Goal: Obtain resource: Obtain resource

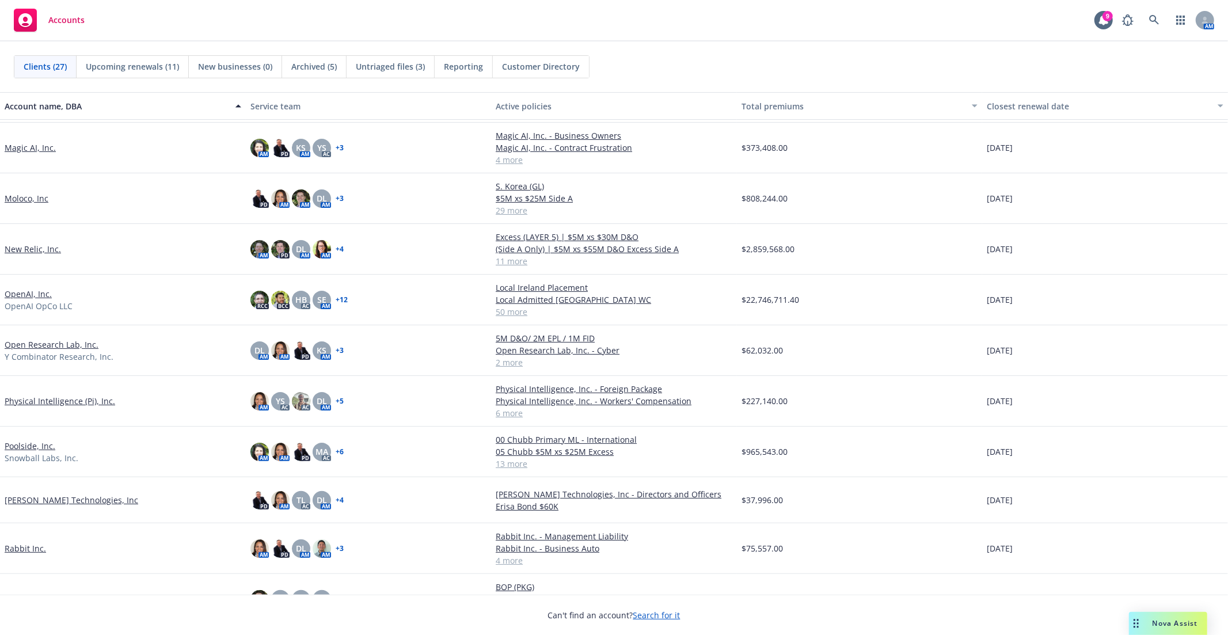
scroll to position [447, 0]
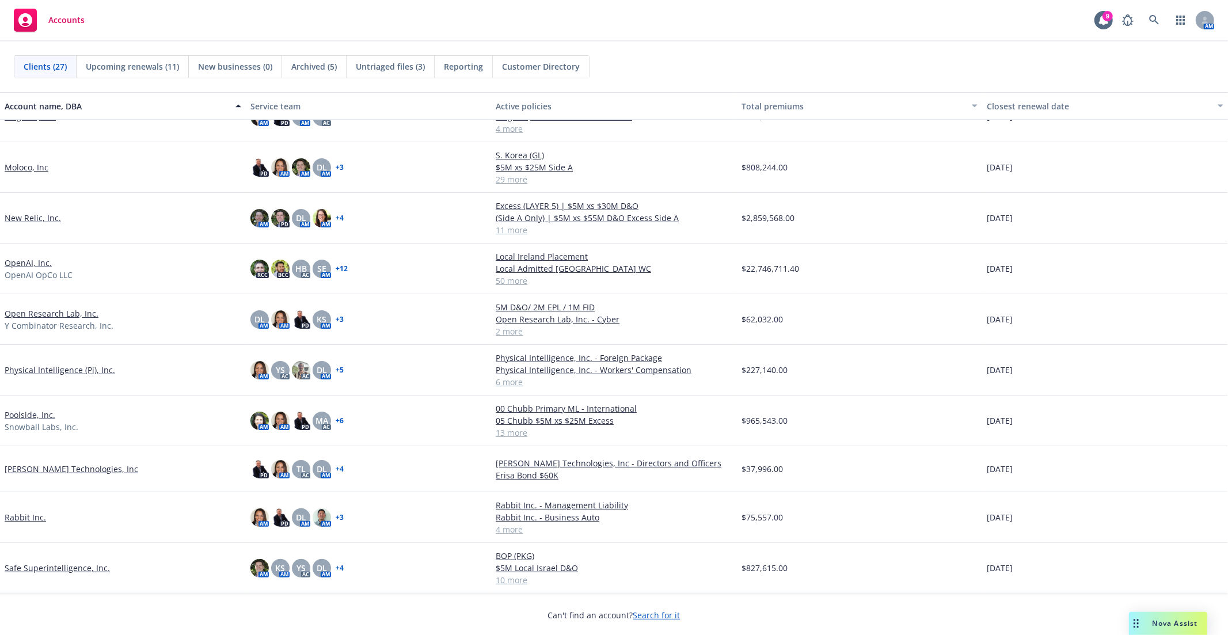
click at [24, 416] on link "Poolside, Inc." at bounding box center [30, 415] width 51 height 12
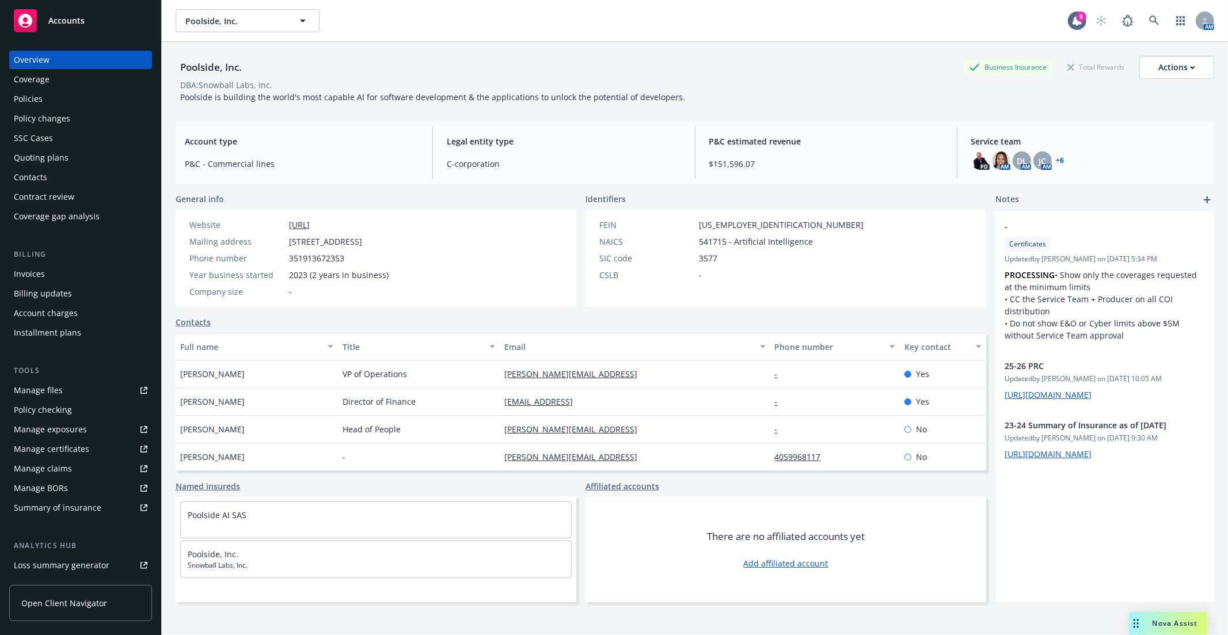
click at [309, 114] on div "Poolside, Inc. Business Insurance Total Rewards Actions DBA: Snowball Labs, Inc…" at bounding box center [695, 352] width 1039 height 621
click at [25, 392] on div "Manage files" at bounding box center [38, 390] width 49 height 18
click at [39, 102] on div "Policies" at bounding box center [28, 99] width 29 height 18
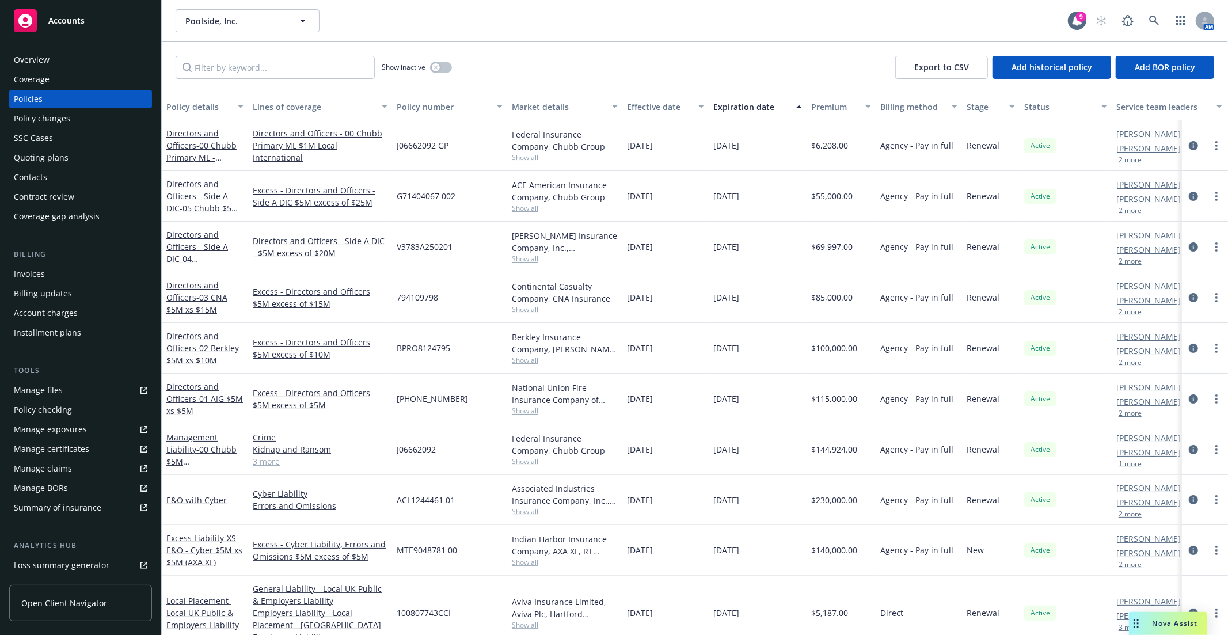
scroll to position [64, 0]
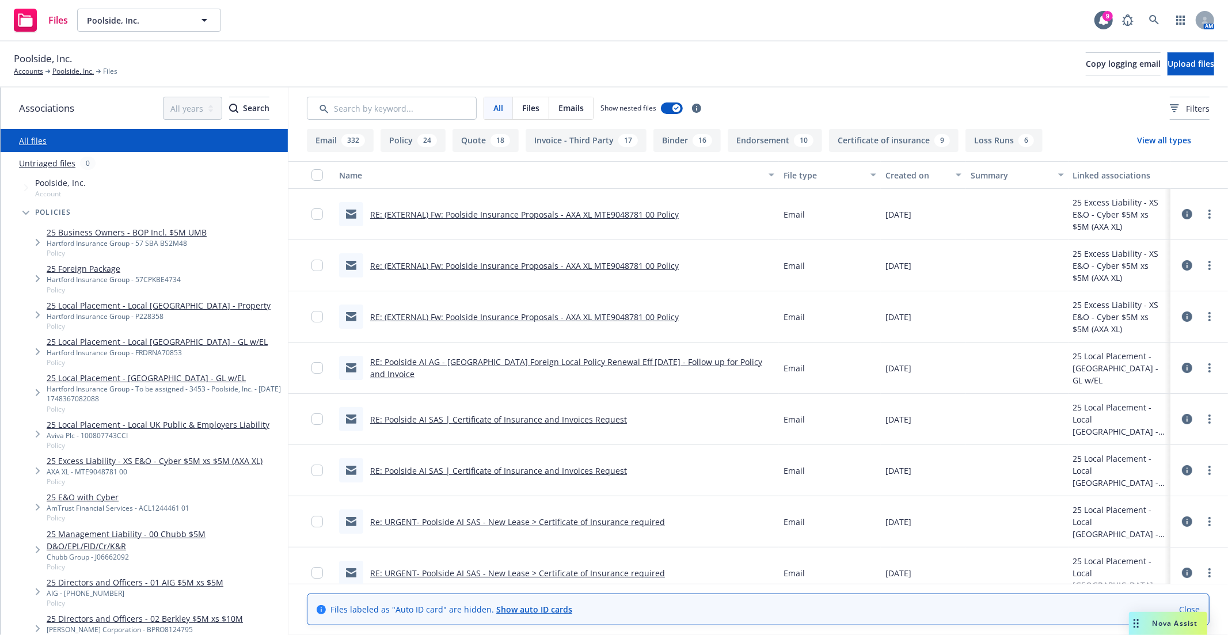
click at [1194, 611] on link "Close" at bounding box center [1189, 609] width 21 height 12
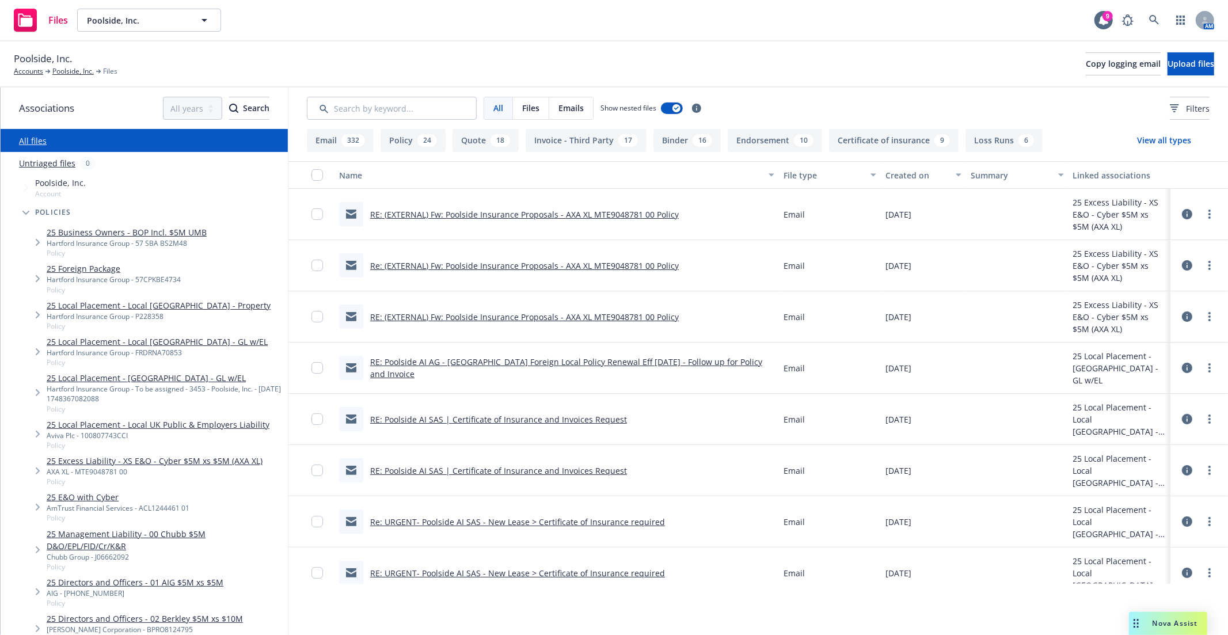
click at [334, 64] on div "Poolside, Inc. Accounts Poolside, Inc. Files Copy logging email Upload files" at bounding box center [614, 63] width 1200 height 25
click at [202, 55] on div "Poolside, Inc. Accounts Poolside, Inc. Files Copy logging email Upload files" at bounding box center [614, 63] width 1200 height 25
click at [191, 62] on div "Poolside, Inc. Accounts Poolside, Inc. Files Copy logging email Upload files" at bounding box center [614, 63] width 1200 height 25
click at [104, 265] on link "25 Foreign Package" at bounding box center [114, 269] width 134 height 12
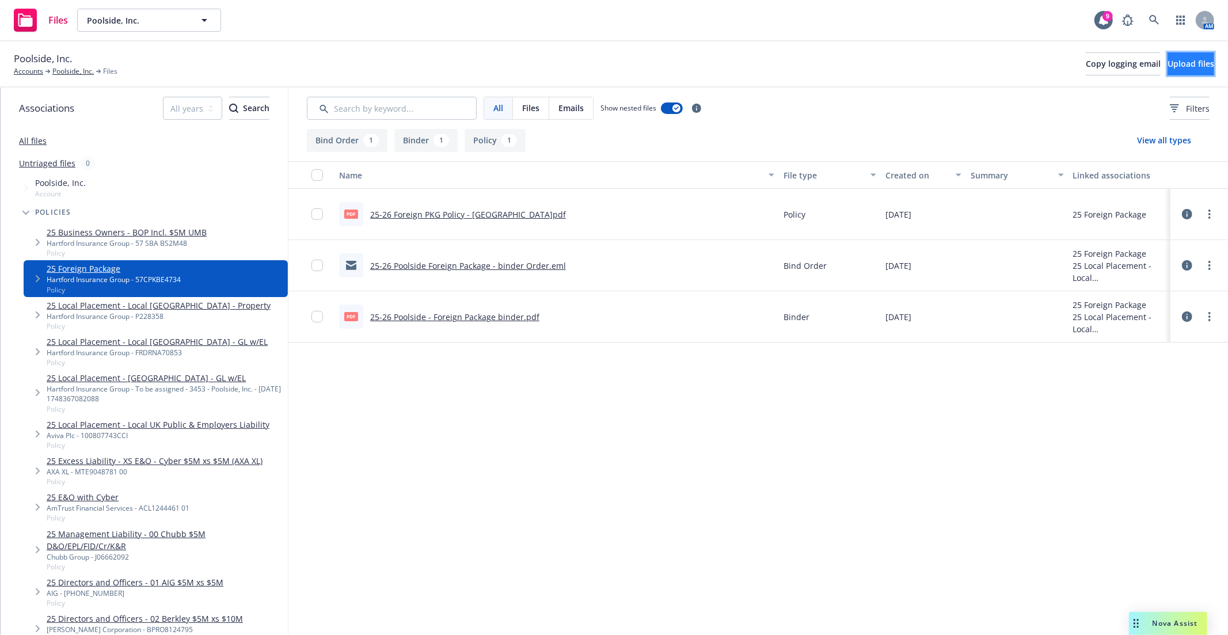
click at [1168, 56] on button "Upload files" at bounding box center [1191, 63] width 47 height 23
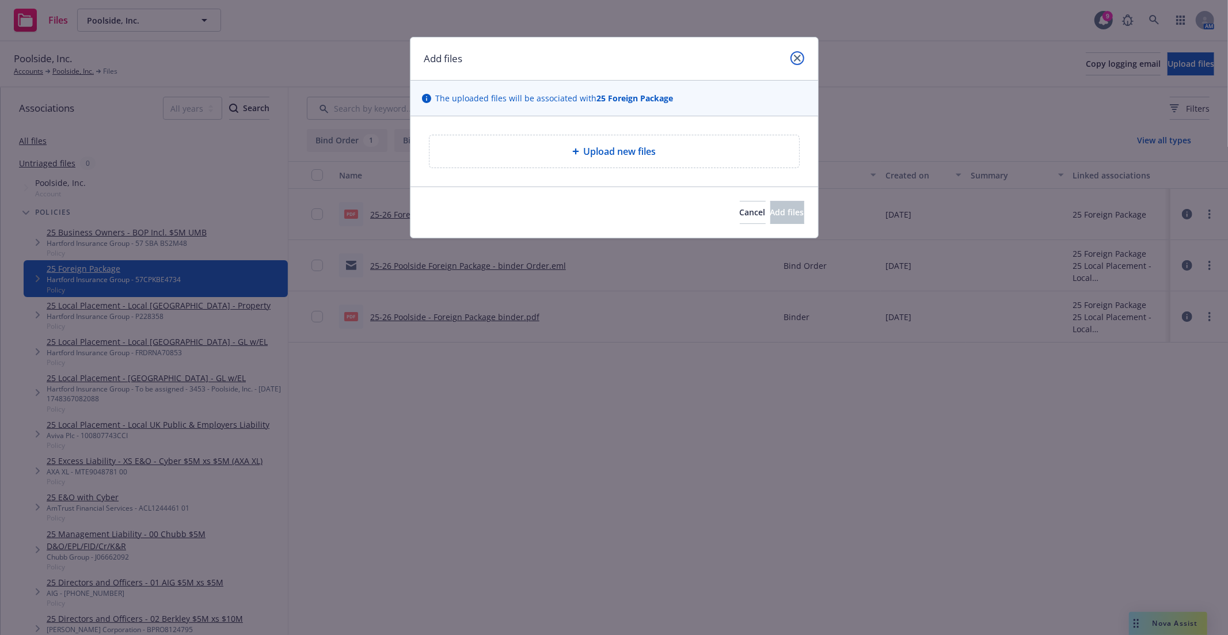
click at [798, 63] on link "close" at bounding box center [797, 58] width 14 height 14
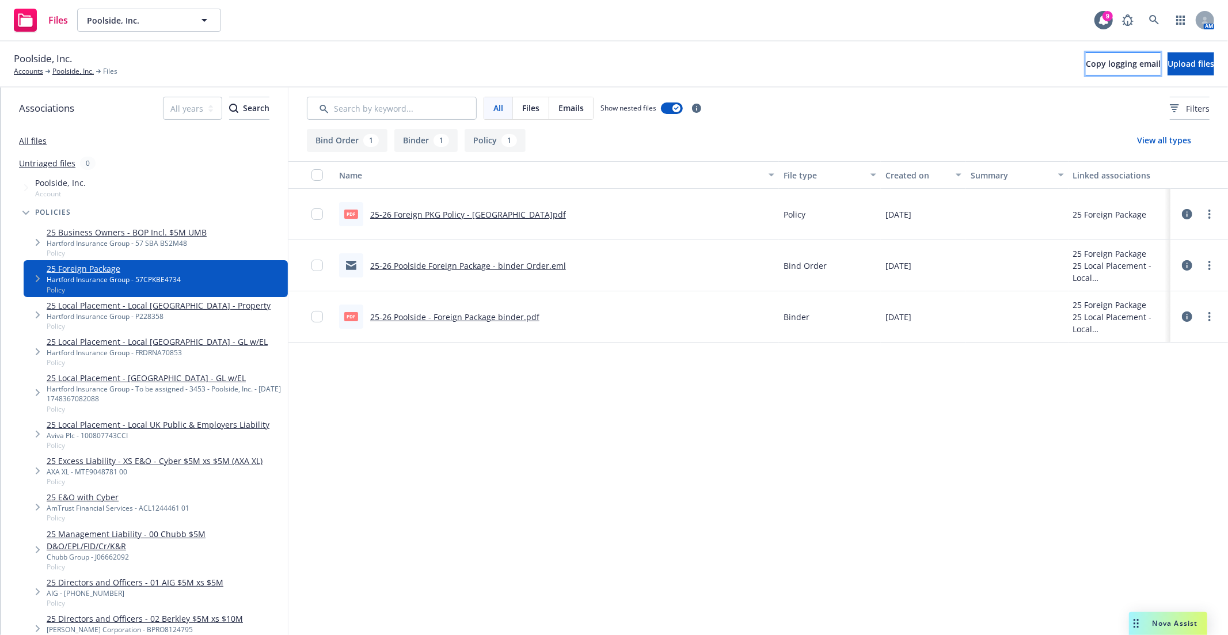
click at [1086, 60] on span "Copy logging email" at bounding box center [1123, 63] width 75 height 11
click at [140, 25] on span "Poolside, Inc." at bounding box center [137, 20] width 100 height 12
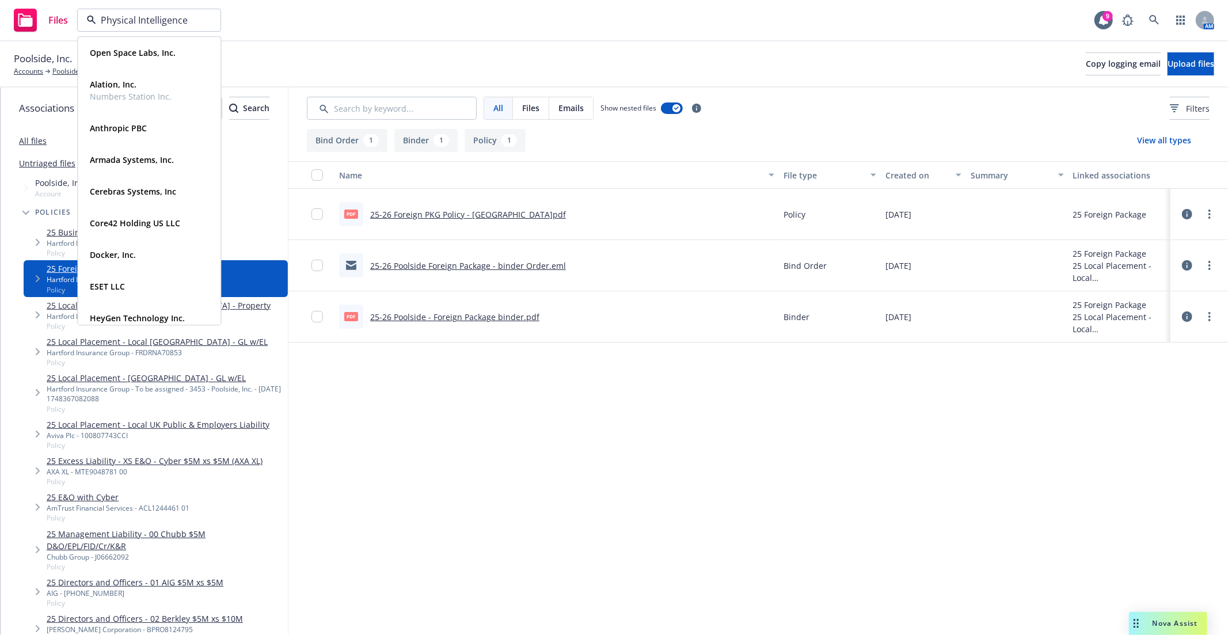
type input "Physical Intelligence"
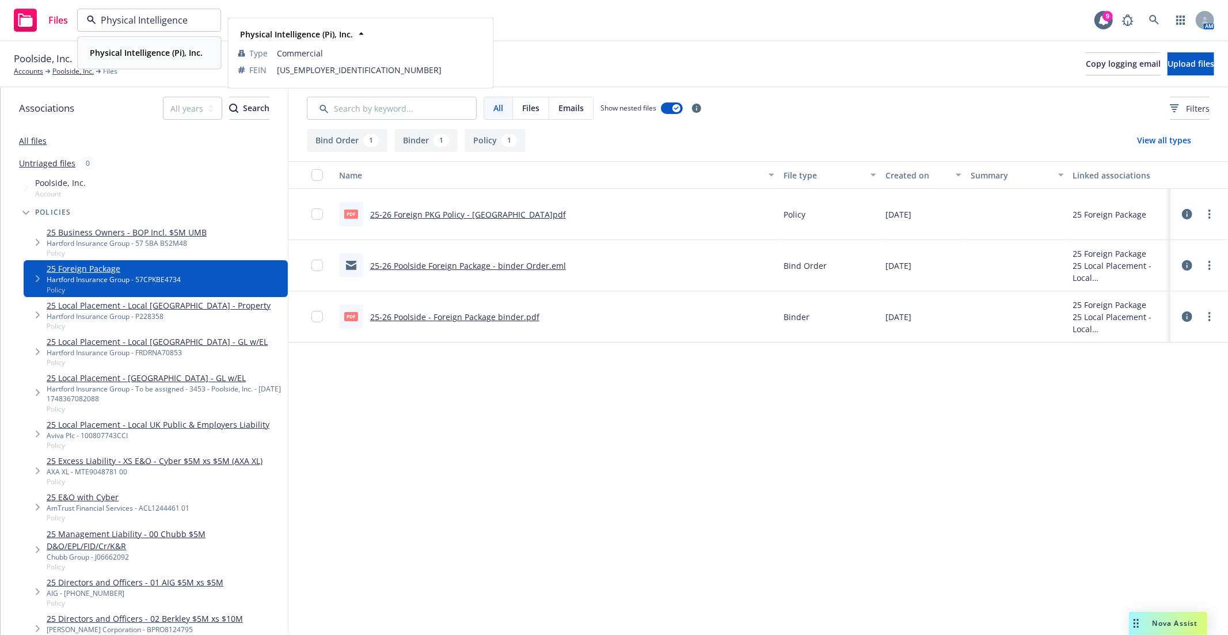
click at [138, 47] on strong "Physical Intelligence (Pi), Inc." at bounding box center [146, 52] width 113 height 11
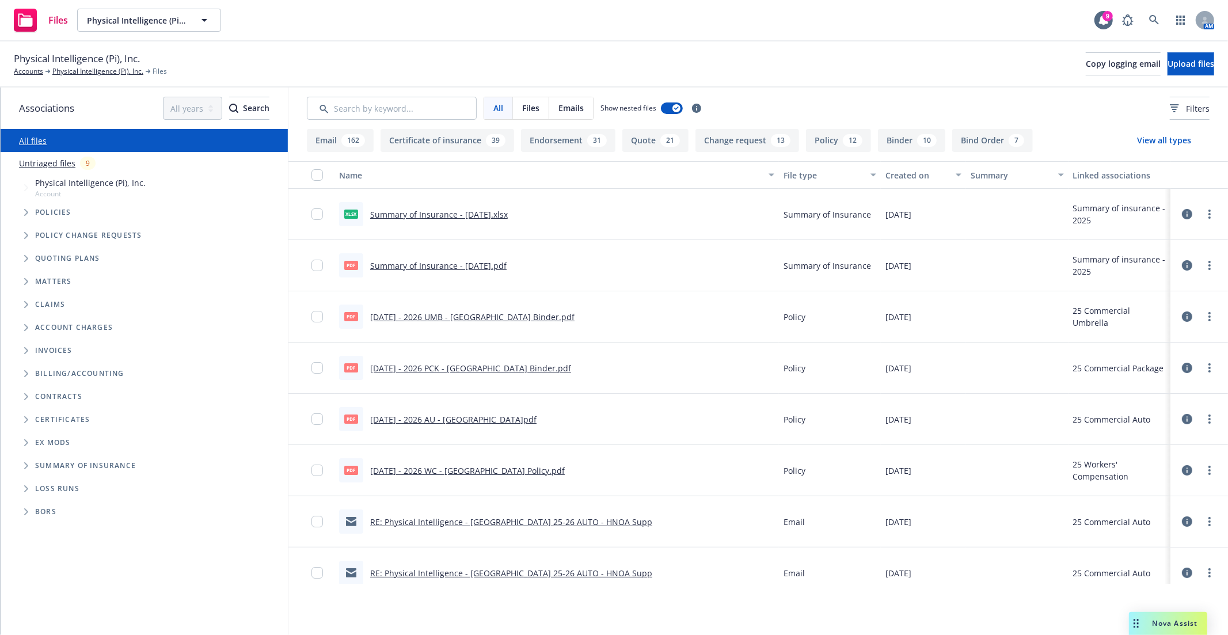
click at [12, 210] on div "Policies" at bounding box center [150, 212] width 276 height 23
click at [21, 214] on span "Tree Example" at bounding box center [26, 212] width 18 height 18
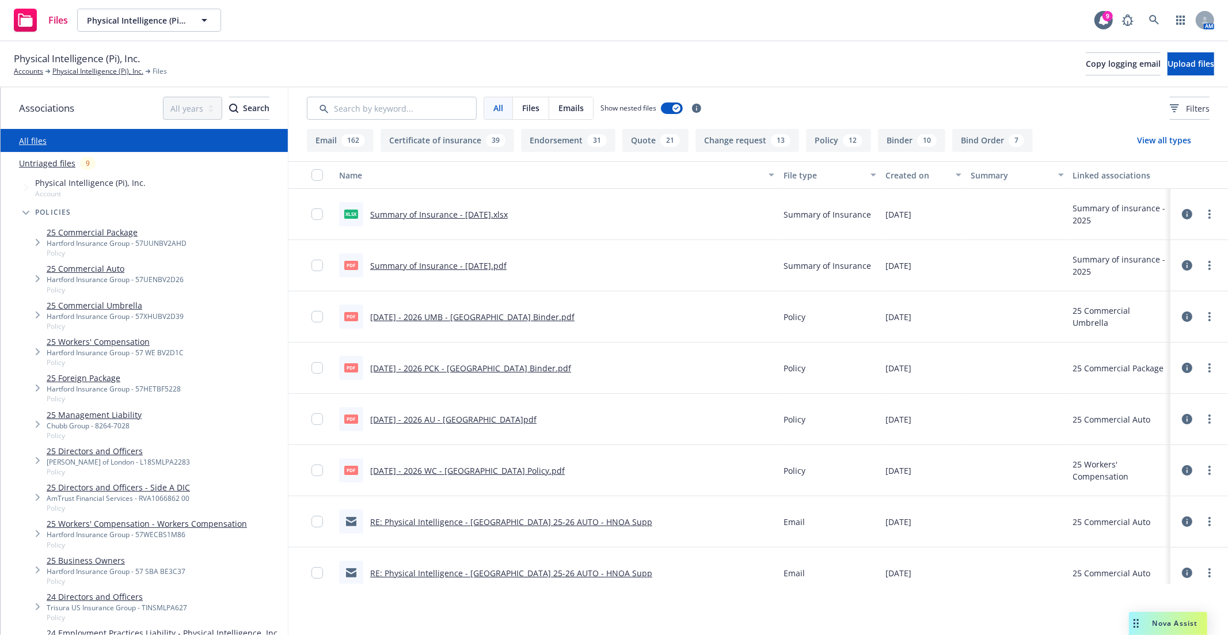
click at [74, 232] on link "25 Commercial Package" at bounding box center [117, 232] width 140 height 12
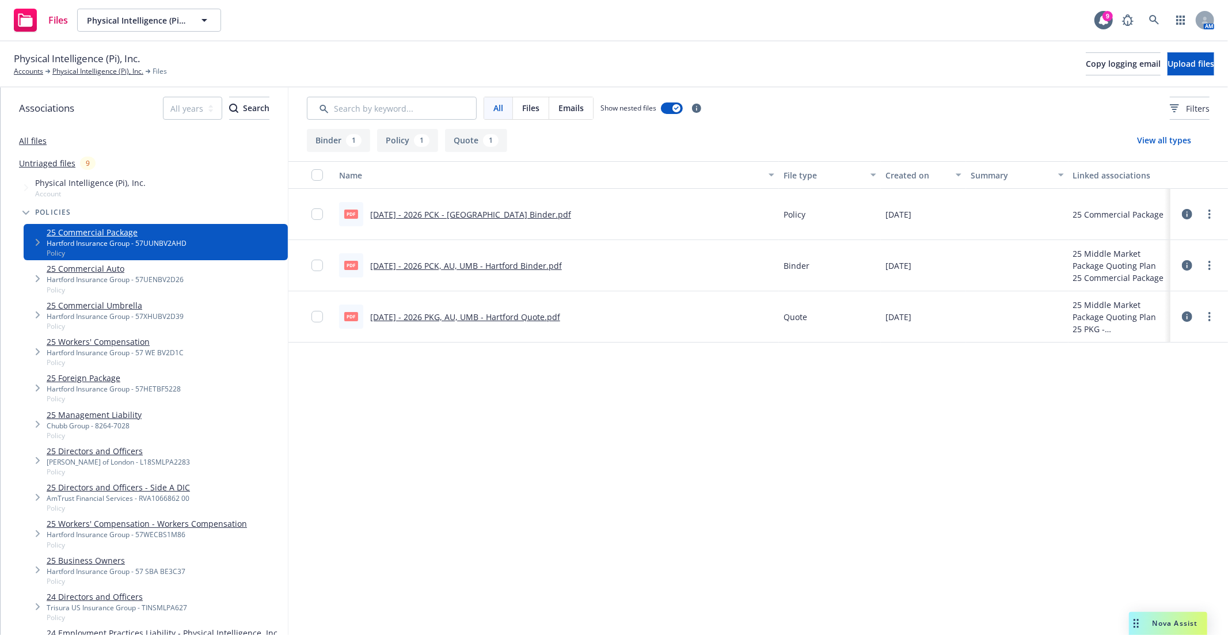
click at [54, 272] on link "25 Commercial Auto" at bounding box center [115, 269] width 137 height 12
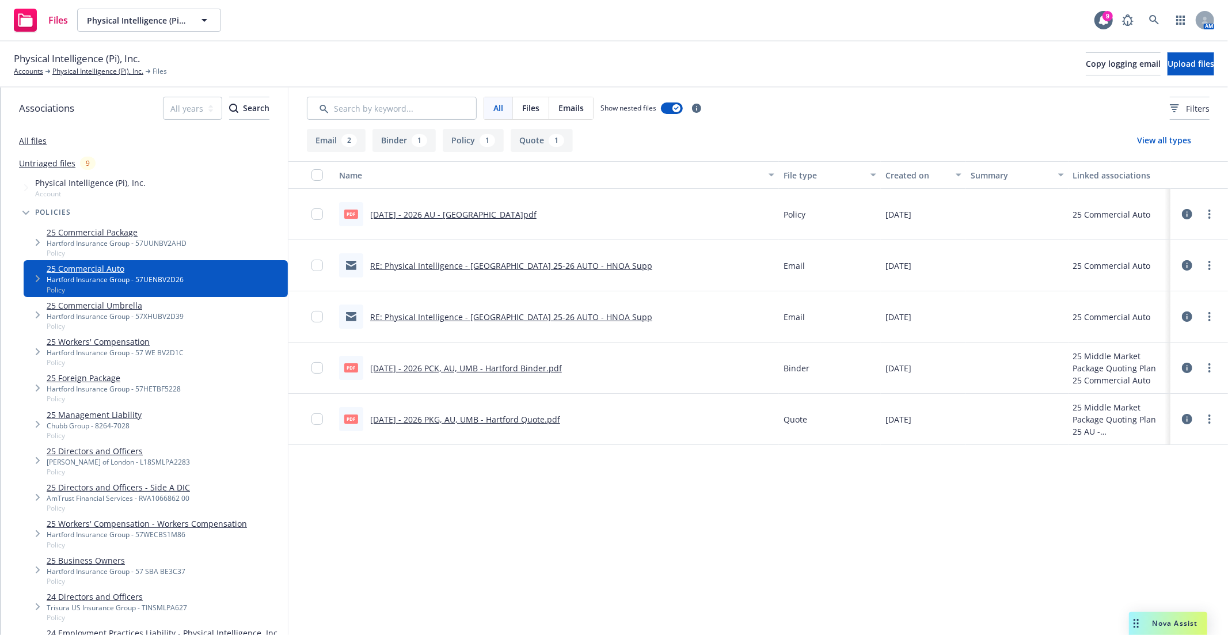
click at [93, 318] on div "Hartford Insurance Group - 57XHUBV2D39" at bounding box center [115, 316] width 137 height 10
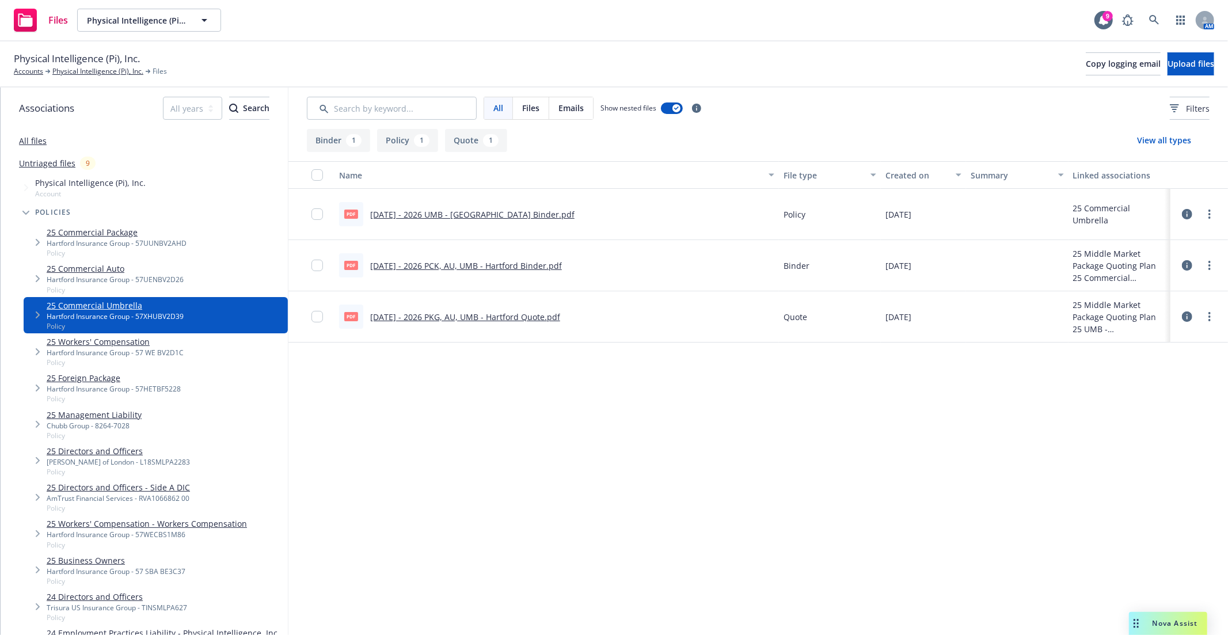
click at [89, 348] on div "Hartford Insurance Group - 57 WE BV2D1C" at bounding box center [115, 353] width 137 height 10
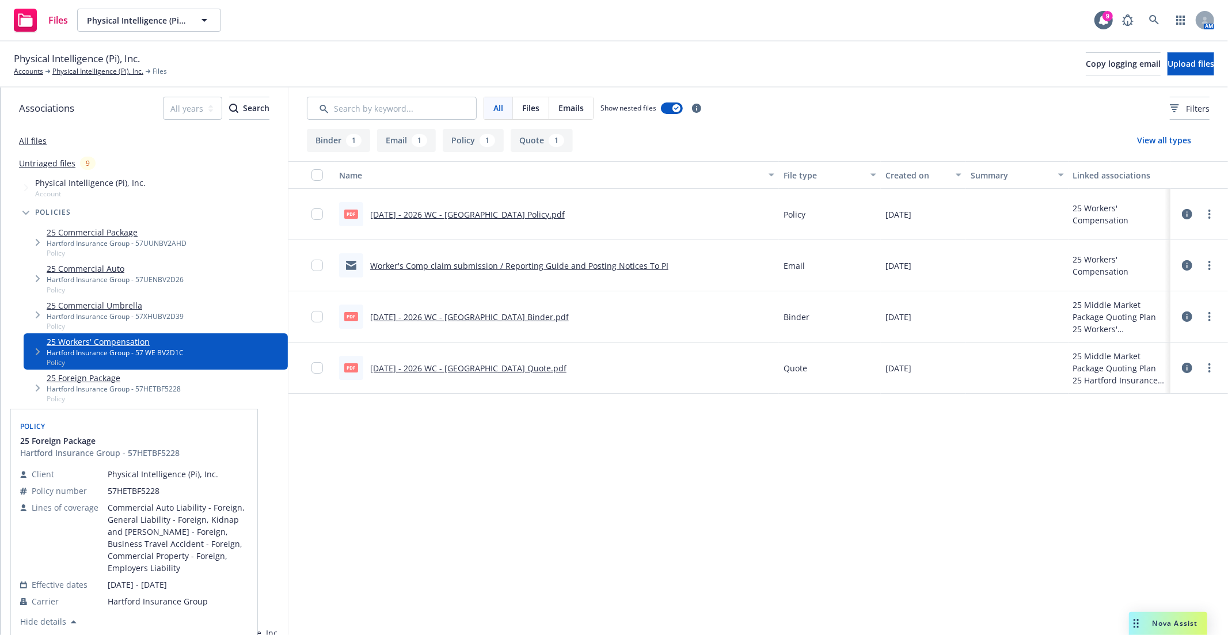
click at [108, 383] on link "25 Foreign Package" at bounding box center [114, 378] width 134 height 12
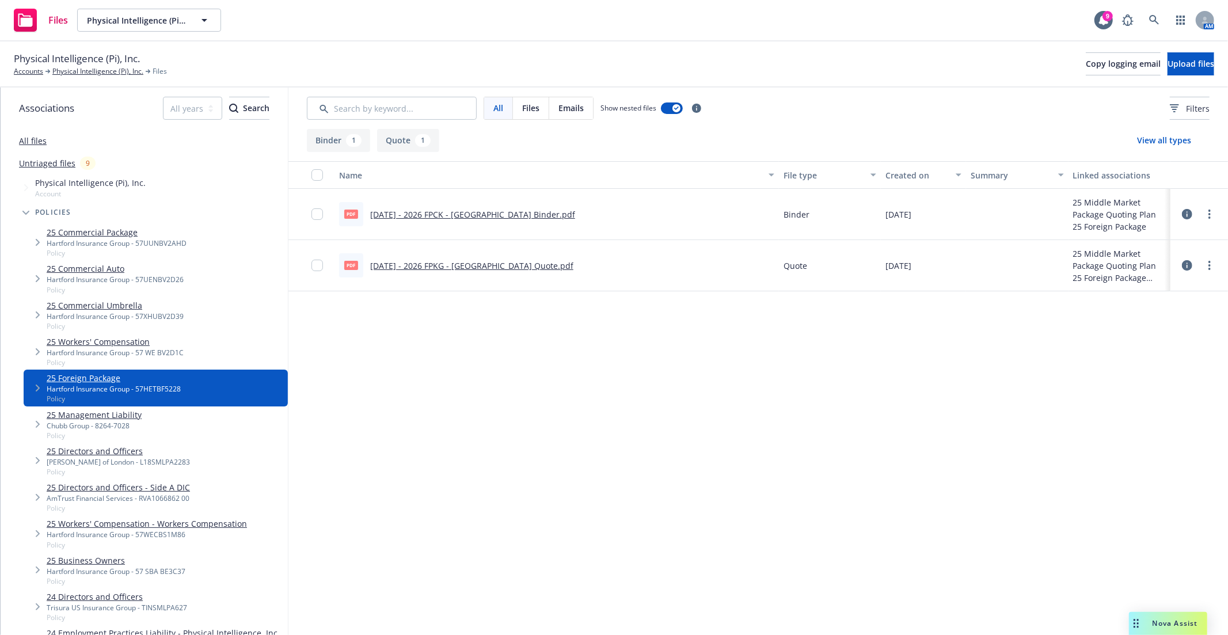
click at [117, 423] on div "Chubb Group - 8264-7028" at bounding box center [94, 426] width 95 height 10
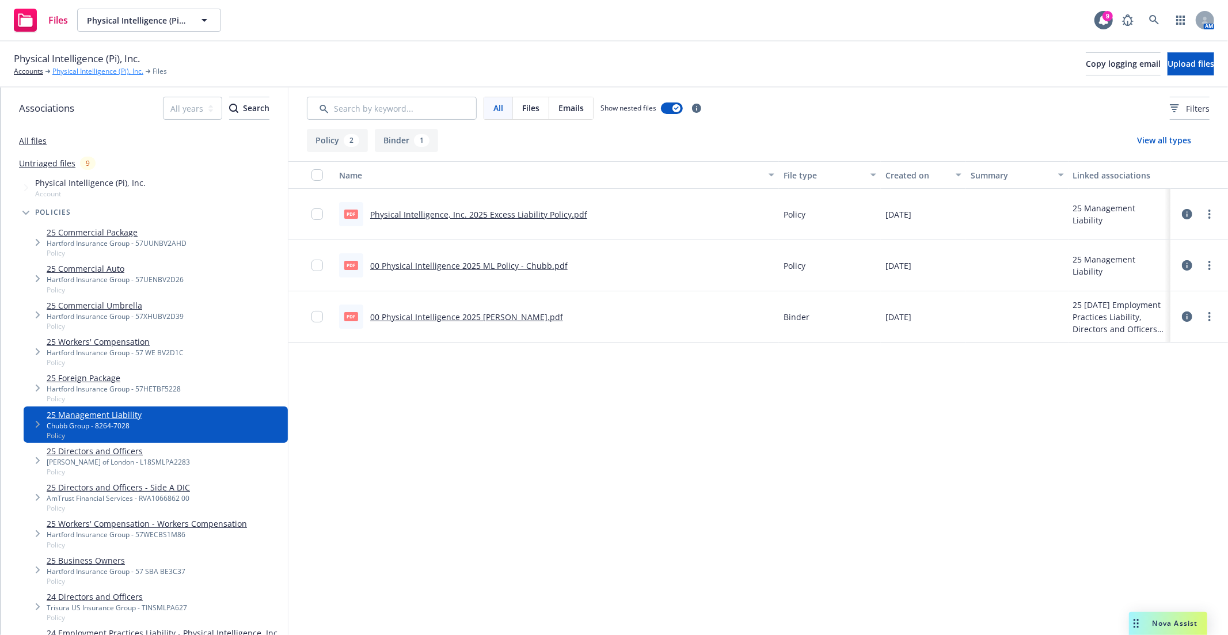
click at [87, 69] on link "Physical Intelligence (Pi), Inc." at bounding box center [97, 71] width 91 height 10
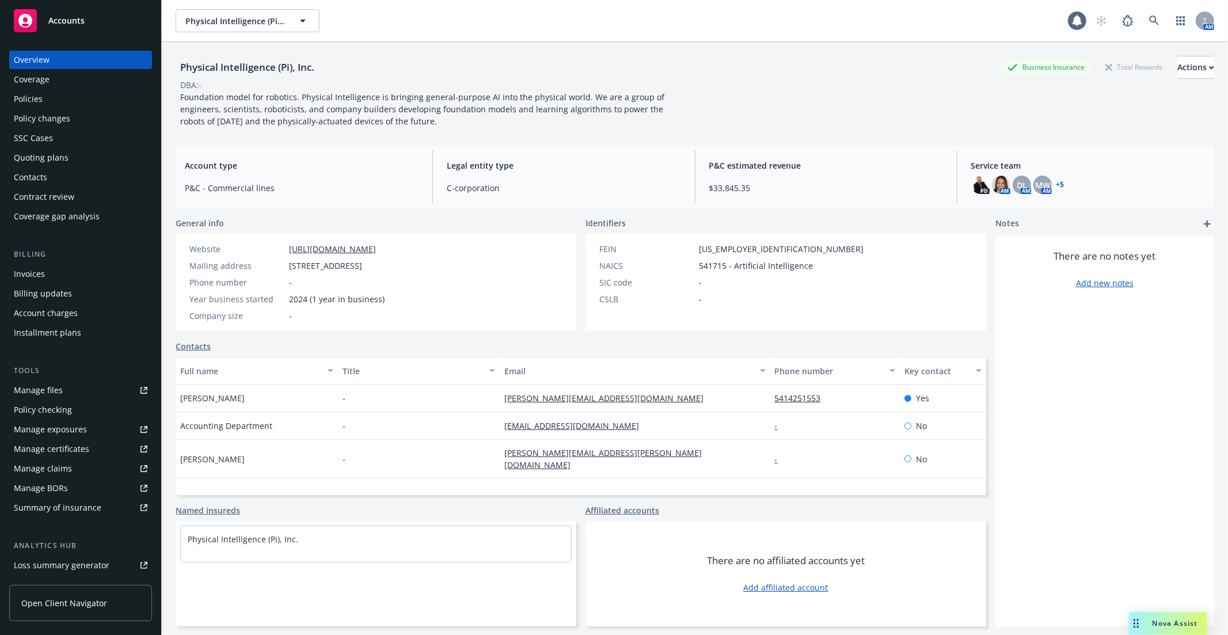
click at [41, 94] on div "Policies" at bounding box center [28, 99] width 29 height 18
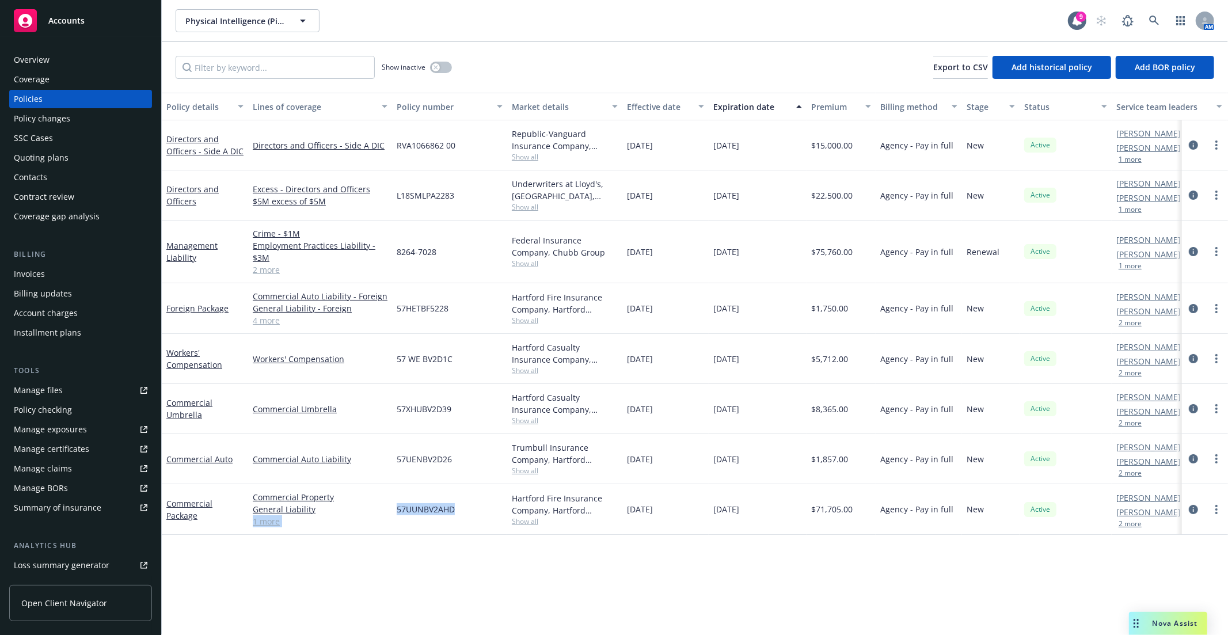
drag, startPoint x: 462, startPoint y: 508, endPoint x: 390, endPoint y: 514, distance: 71.6
click at [390, 514] on div "Commercial Package Commercial Property General Liability Employee Benefits Liab…" at bounding box center [717, 509] width 1111 height 51
click at [390, 514] on div "Commercial Property General Liability Employee Benefits Liability 1 more" at bounding box center [320, 509] width 144 height 51
drag, startPoint x: 397, startPoint y: 507, endPoint x: 466, endPoint y: 512, distance: 69.3
click at [466, 512] on div "57UUNBV2AHD" at bounding box center [449, 509] width 115 height 51
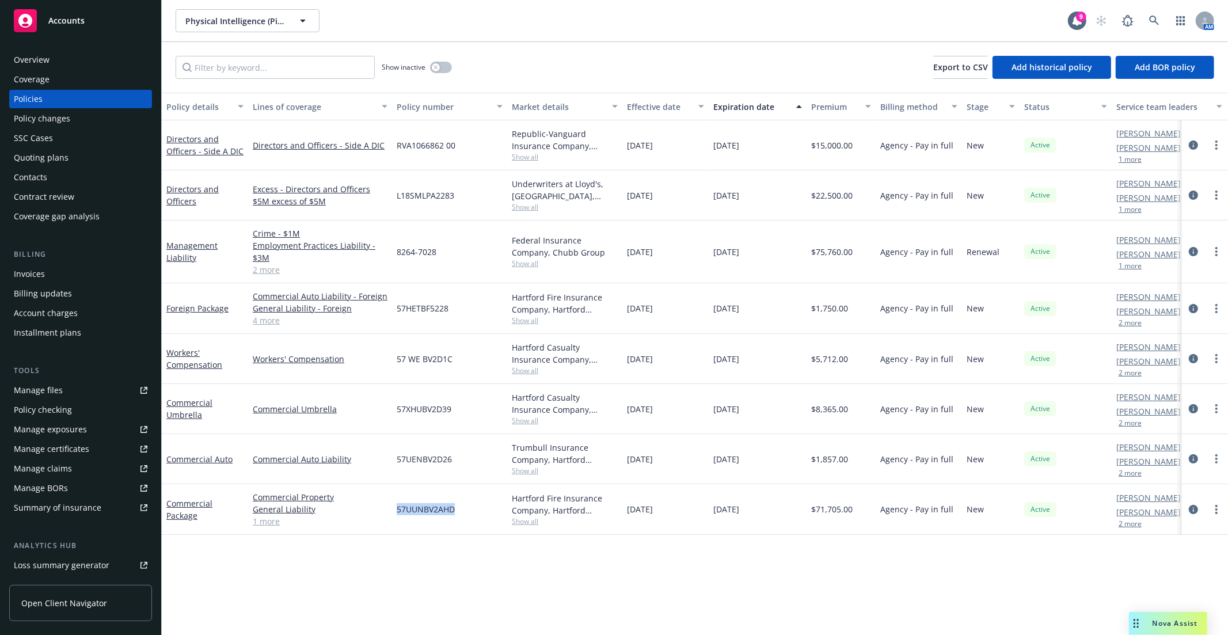
copy span "57UUNBV2AHD"
click at [90, 596] on link "Open Client Navigator" at bounding box center [80, 603] width 143 height 36
click at [54, 387] on div "Manage files" at bounding box center [38, 390] width 49 height 18
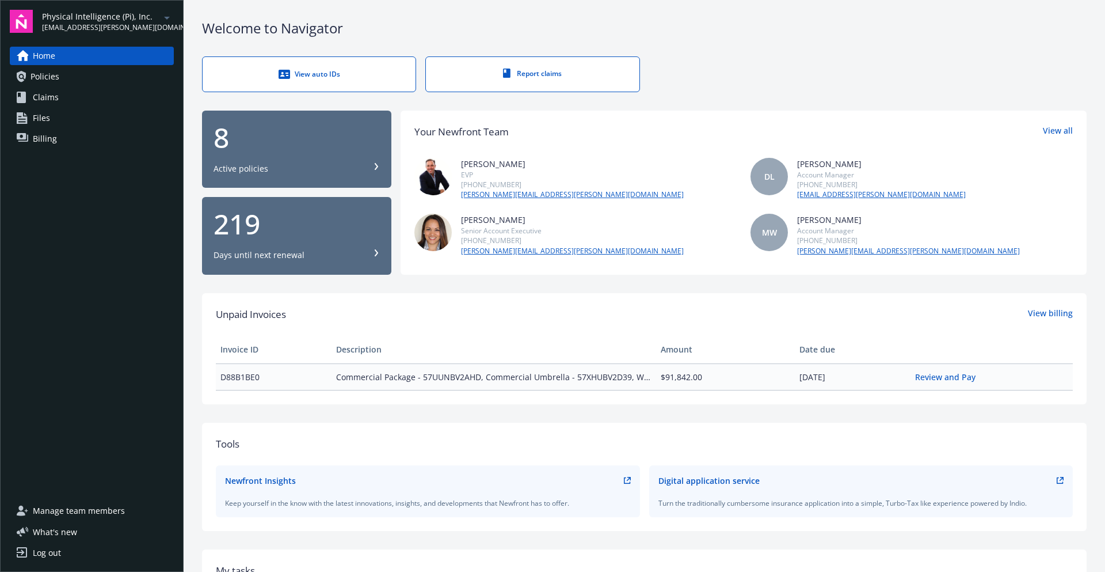
click at [239, 172] on div "Active policies" at bounding box center [241, 169] width 55 height 12
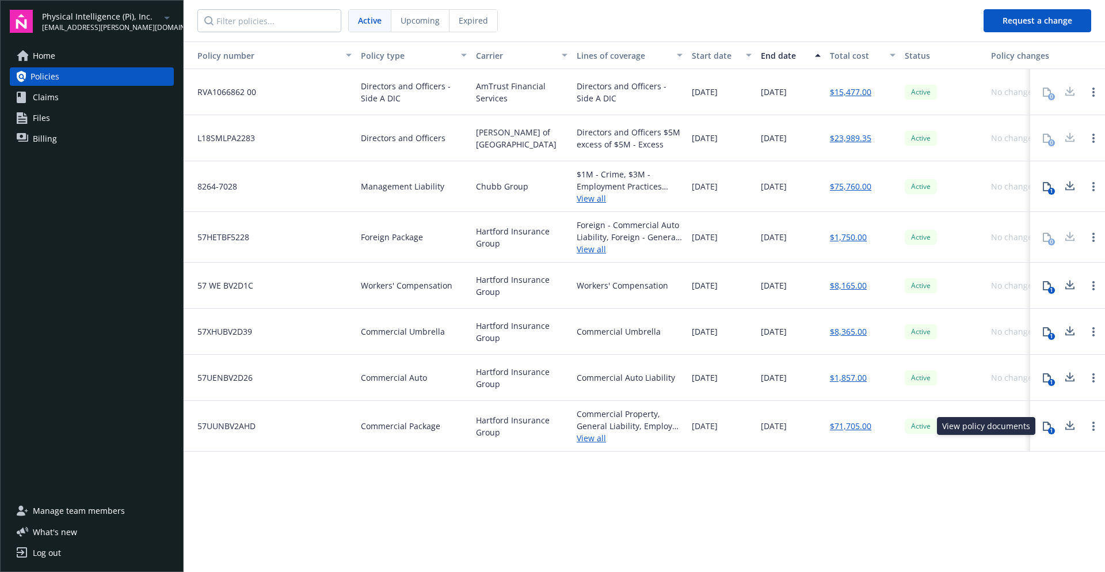
click at [1049, 429] on div "1" at bounding box center [1051, 430] width 7 height 7
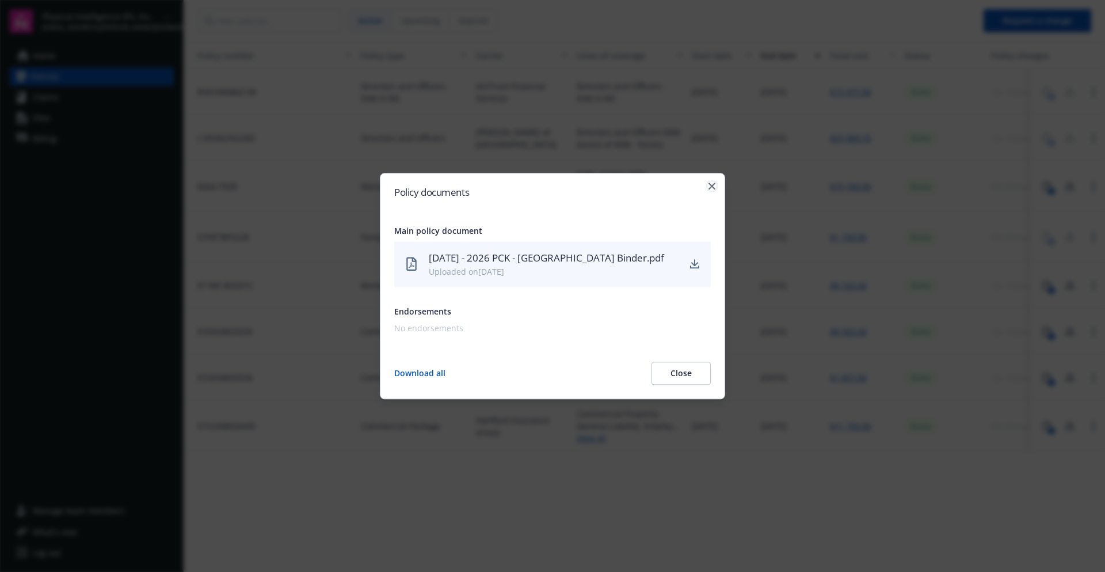
click at [713, 188] on icon "button" at bounding box center [712, 185] width 7 height 7
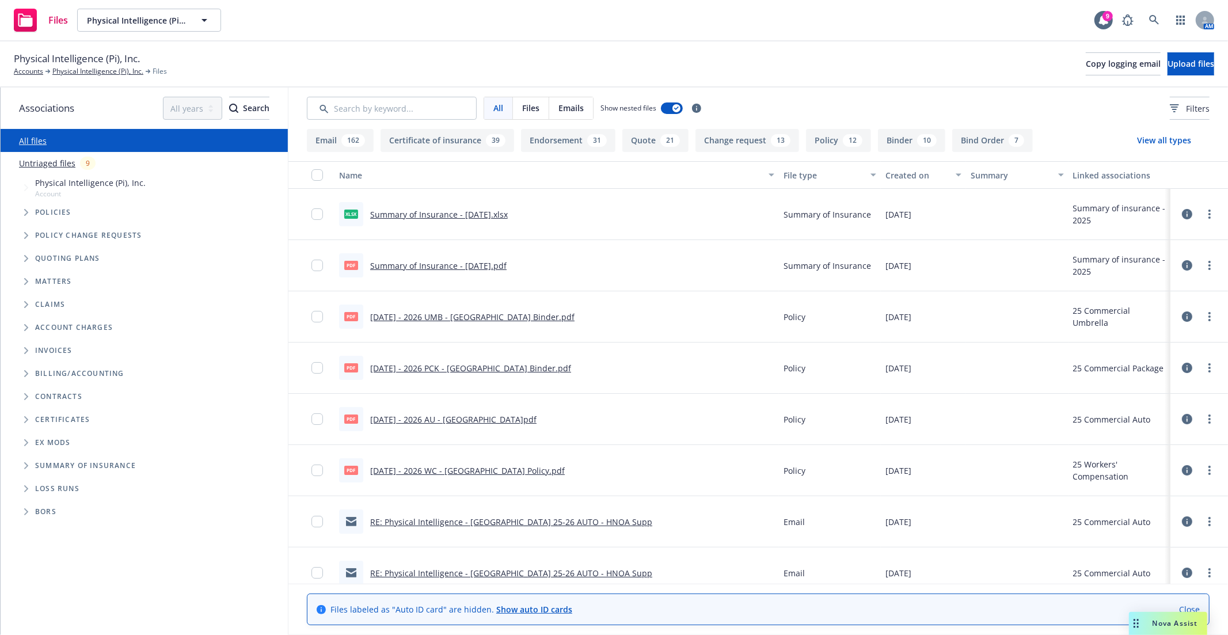
click at [36, 211] on span "Policies" at bounding box center [53, 212] width 36 height 7
click at [31, 212] on span "Tree Example" at bounding box center [26, 212] width 18 height 18
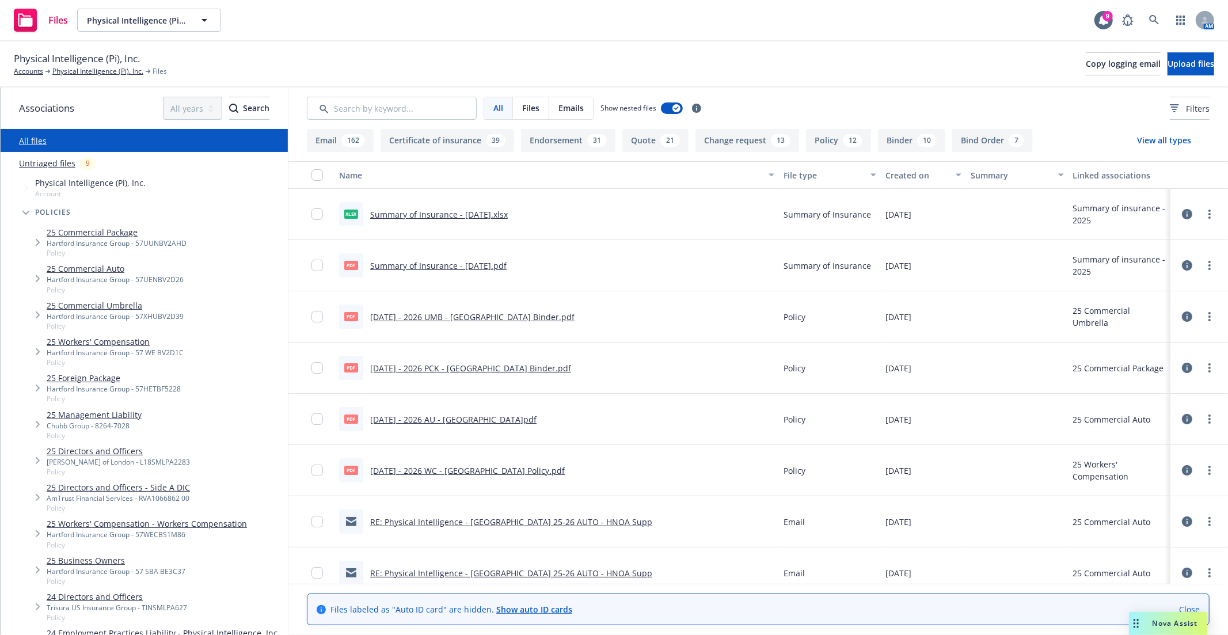
click at [93, 248] on div "Hartford Insurance Group - 57UUNBV2AHD" at bounding box center [117, 243] width 140 height 10
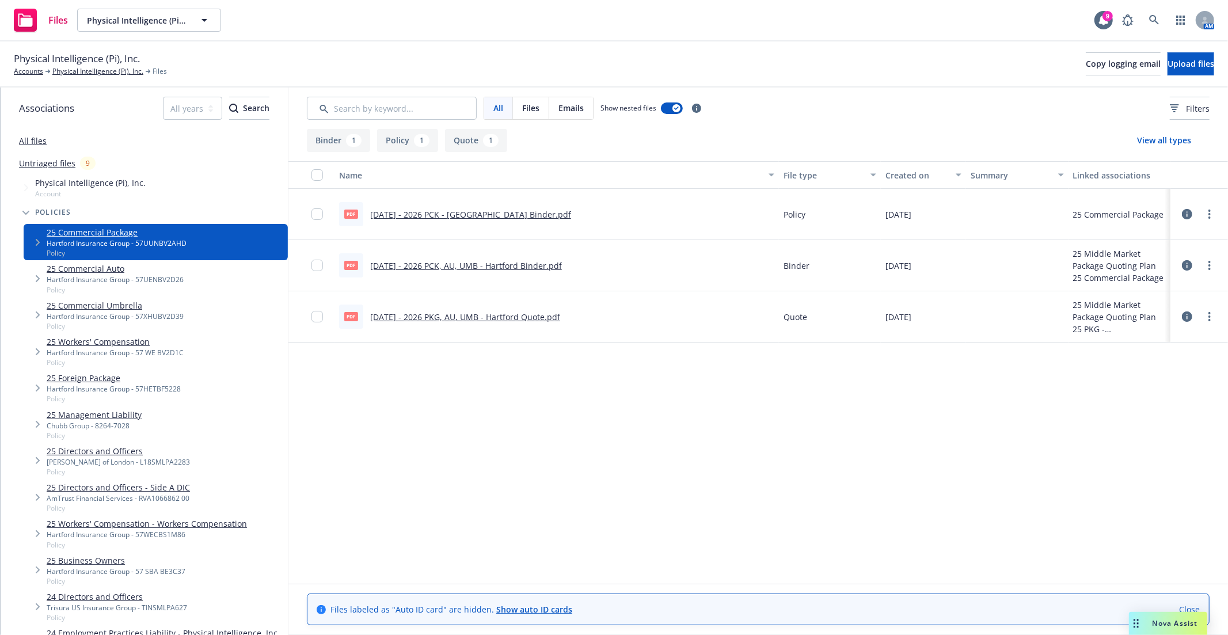
click at [448, 211] on link "[DATE] - 2026 PCK - [GEOGRAPHIC_DATA] Binder.pdf" at bounding box center [470, 214] width 201 height 11
click at [542, 55] on div "Physical Intelligence (Pi), Inc. Accounts Physical Intelligence (Pi), Inc. File…" at bounding box center [614, 63] width 1200 height 25
click at [1189, 607] on link "Close" at bounding box center [1189, 609] width 21 height 12
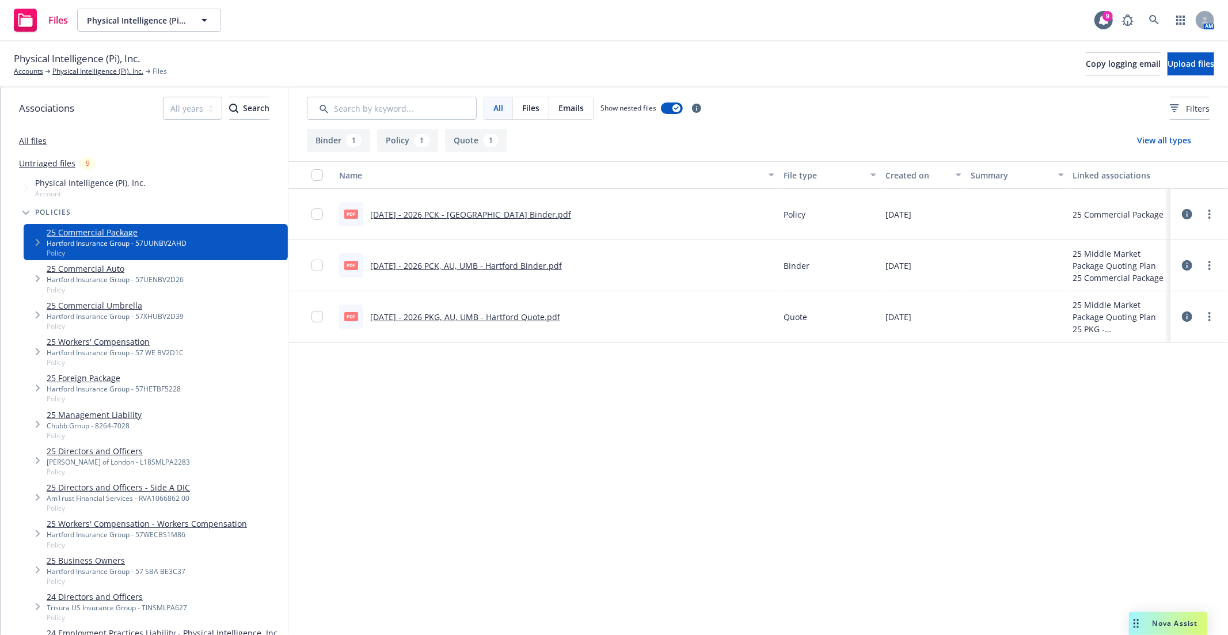
click at [973, 468] on div "Name File type Created on Summary Linked associations pdf [DATE] - 2026 PCK - […" at bounding box center [758, 372] width 940 height 423
click at [125, 278] on div "Hartford Insurance Group - 57UENBV2D26" at bounding box center [115, 280] width 137 height 10
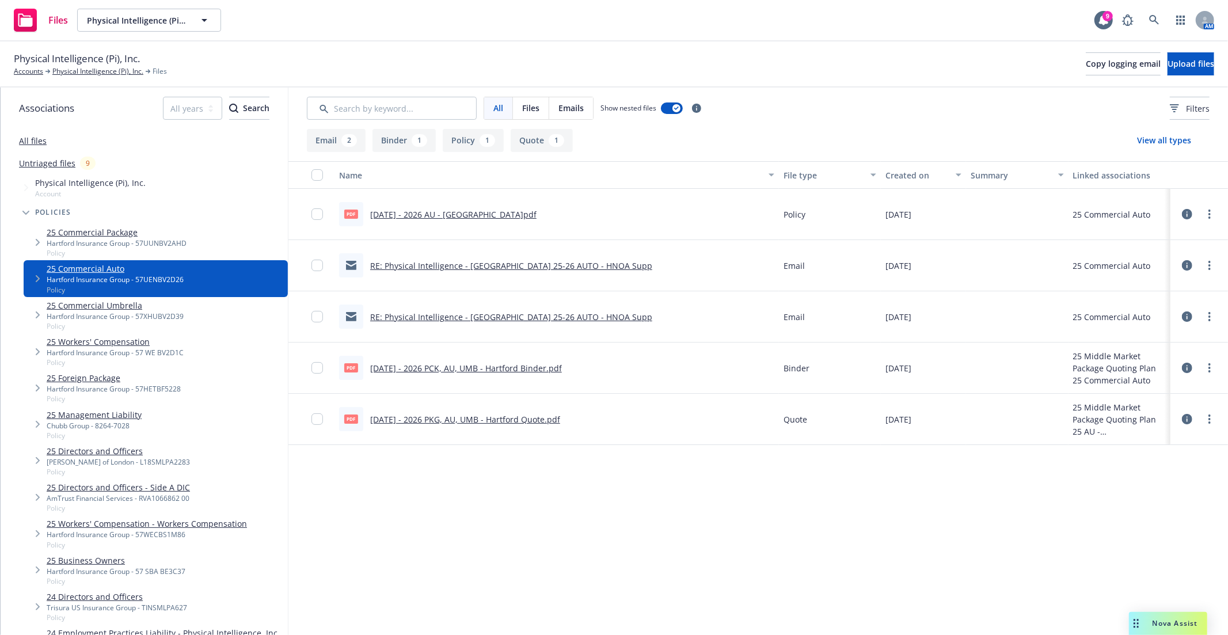
click at [75, 303] on link "25 Commercial Umbrella" at bounding box center [115, 305] width 137 height 12
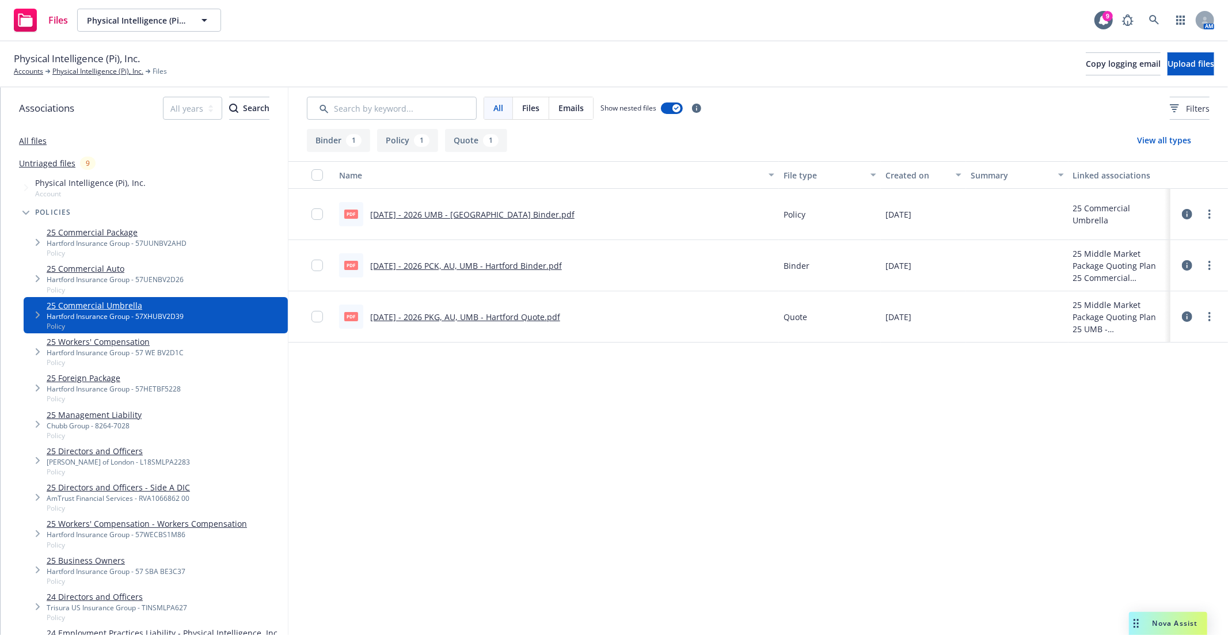
click at [88, 341] on link "25 Workers' Compensation" at bounding box center [115, 342] width 137 height 12
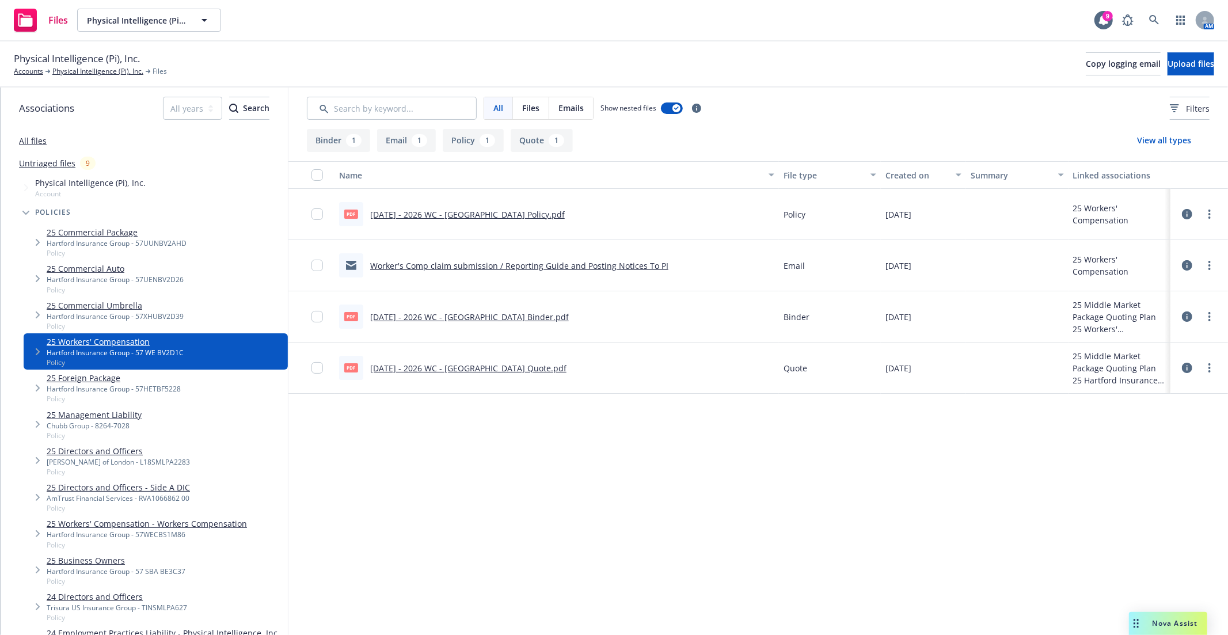
click at [134, 385] on div "Hartford Insurance Group - 57HETBF5228" at bounding box center [114, 389] width 134 height 10
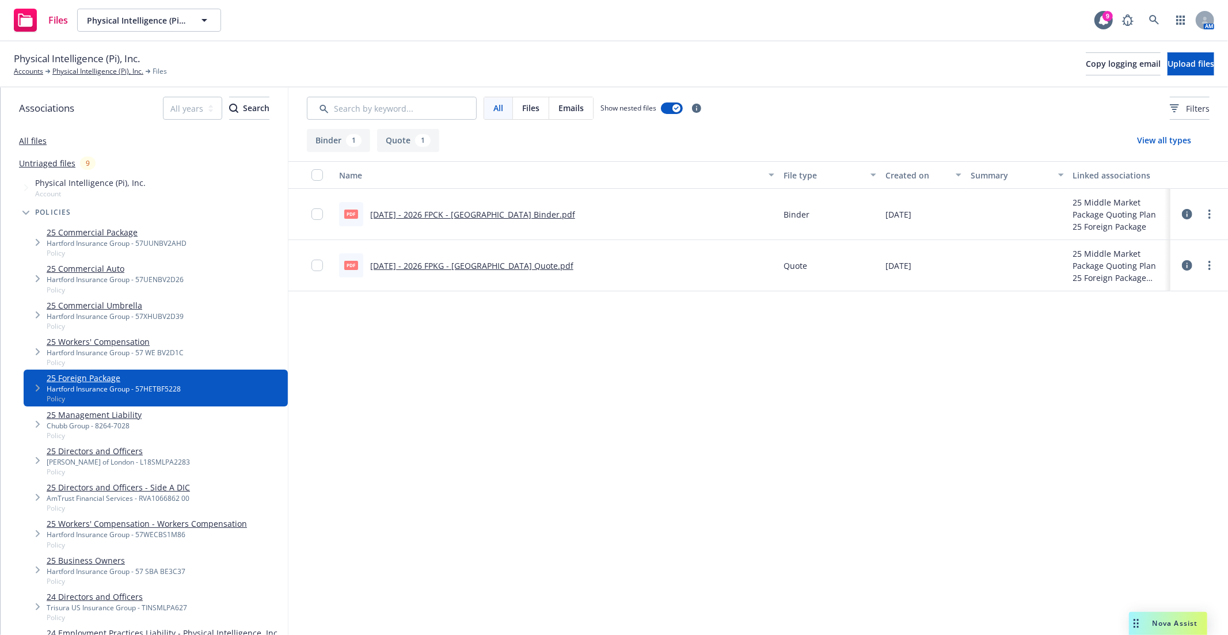
click at [502, 213] on link "8.8.2025 - 2026 FPCK - Hartford Binder.pdf" at bounding box center [472, 214] width 205 height 11
click at [102, 347] on link "25 Workers' Compensation" at bounding box center [115, 342] width 137 height 12
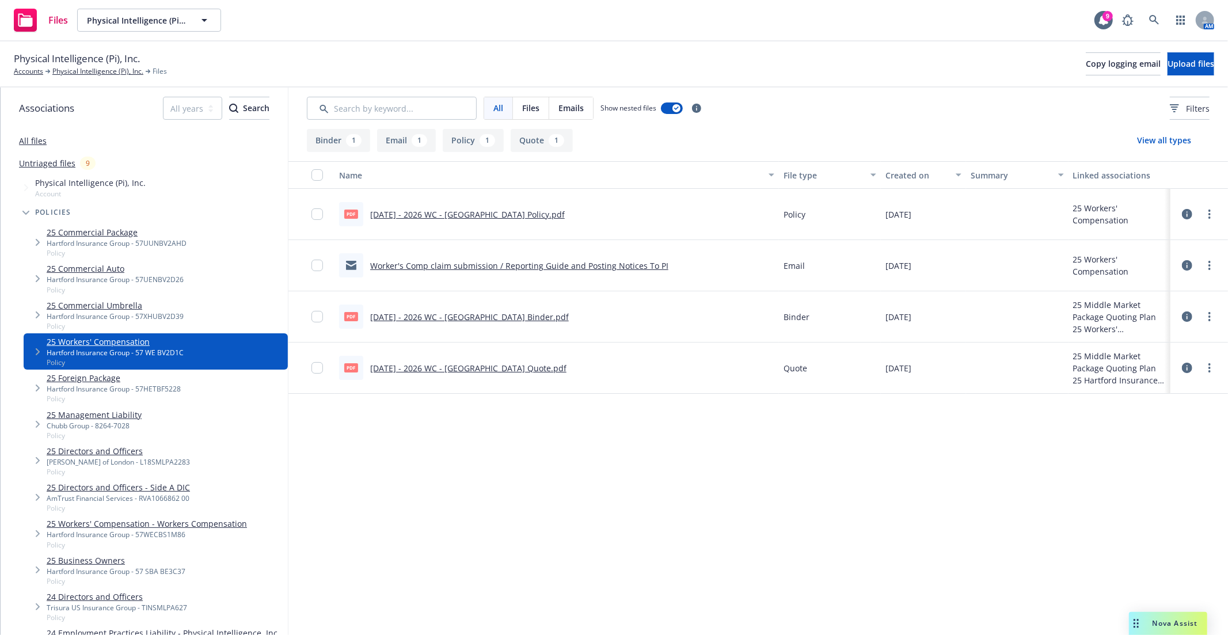
click at [207, 310] on div "25 Commercial Umbrella Hartford Insurance Group - 57XHUBV2D39 Policy" at bounding box center [156, 315] width 264 height 36
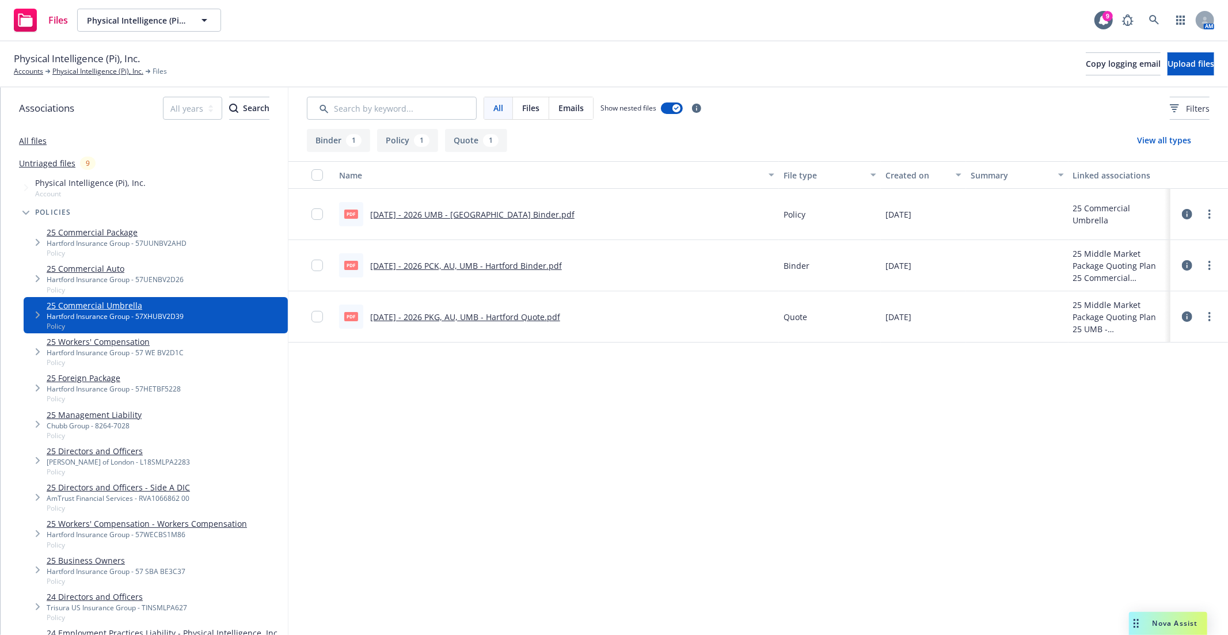
click at [467, 214] on link "8.8.2025 - 2026 UMB - Hartford Binder.pdf" at bounding box center [472, 214] width 204 height 11
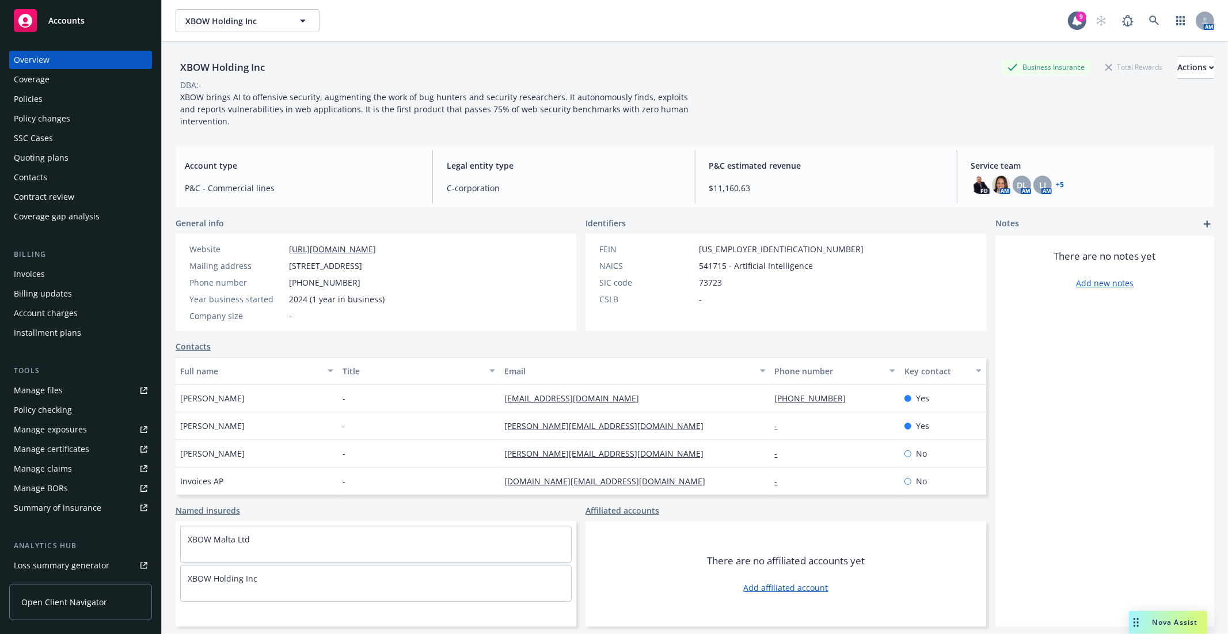
click at [75, 94] on div "Policies" at bounding box center [81, 99] width 134 height 18
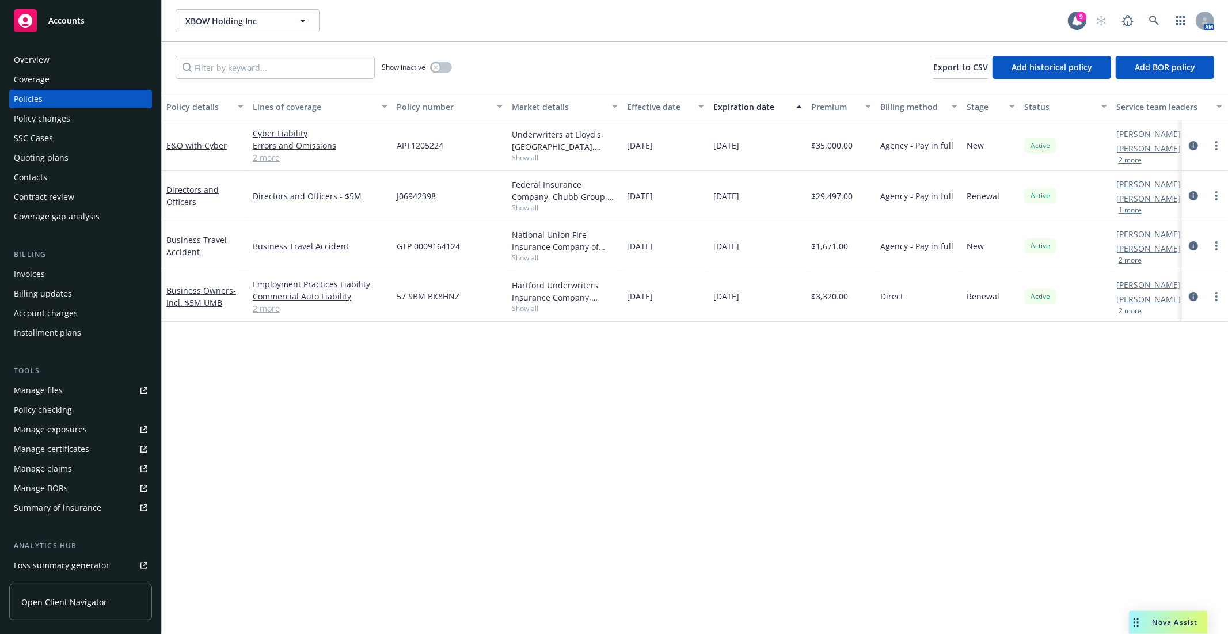
click at [334, 390] on div "Policy details Lines of coverage Policy number Market details Effective date Ex…" at bounding box center [695, 363] width 1066 height 541
click at [60, 398] on div "Manage files" at bounding box center [38, 390] width 49 height 18
click at [405, 461] on div "Policy details Lines of coverage Policy number Market details Effective date Ex…" at bounding box center [695, 363] width 1066 height 541
click at [98, 382] on link "Manage files" at bounding box center [80, 390] width 143 height 18
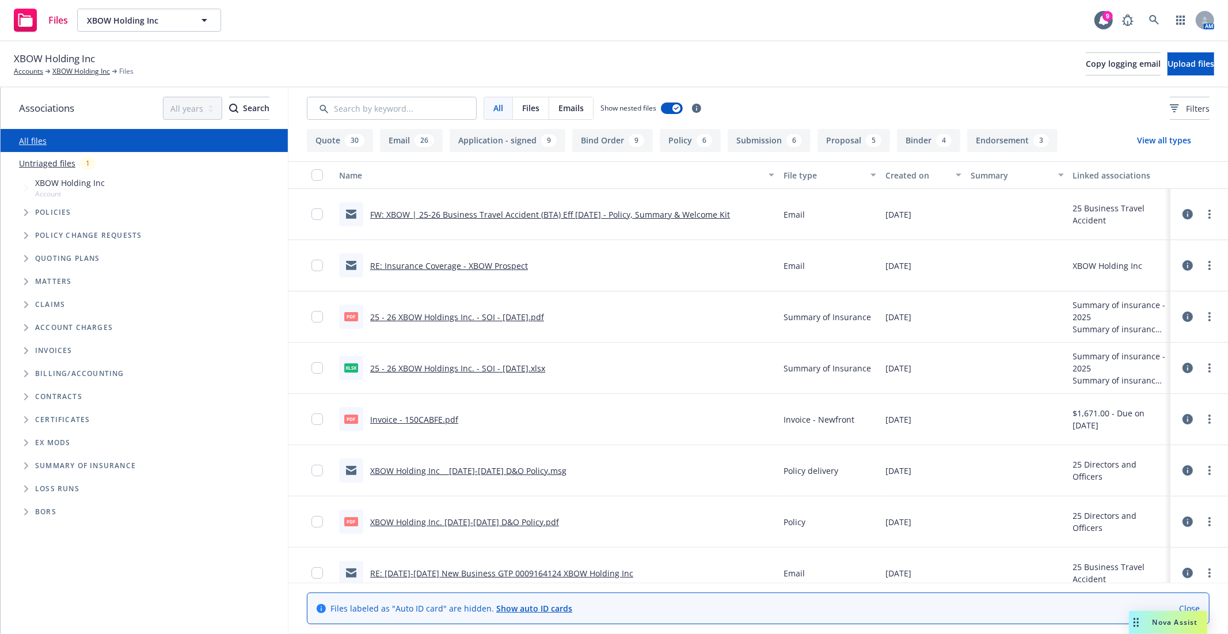
click at [24, 215] on icon "Tree Example" at bounding box center [26, 212] width 4 height 7
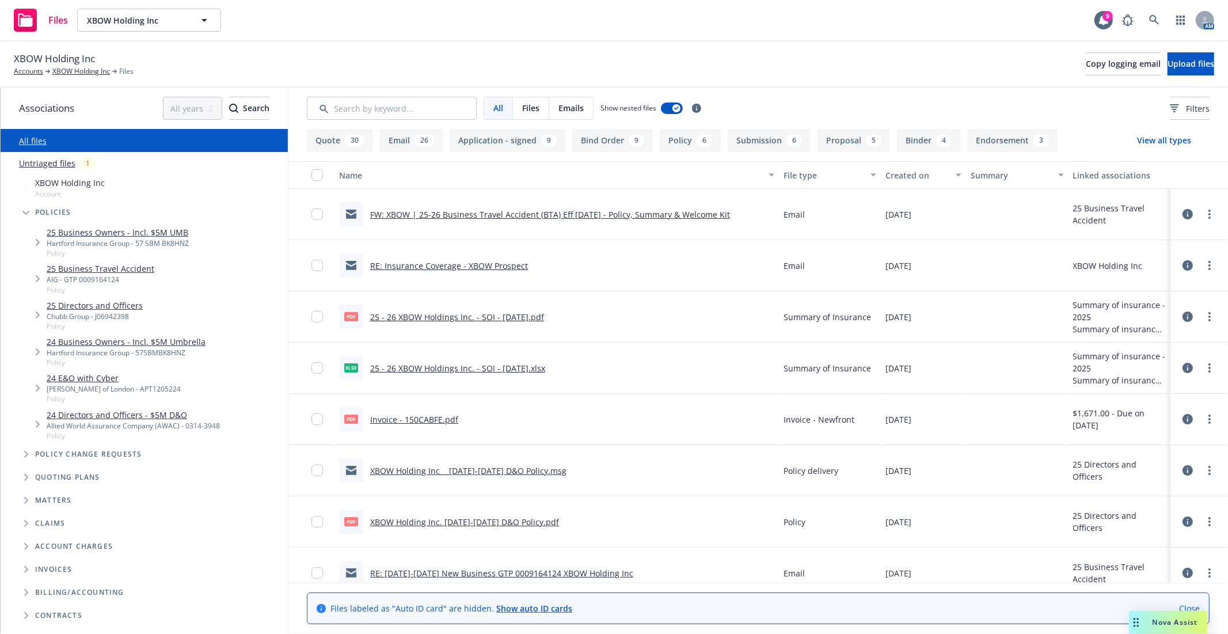
click at [75, 375] on link "24 E&O with Cyber" at bounding box center [114, 378] width 134 height 12
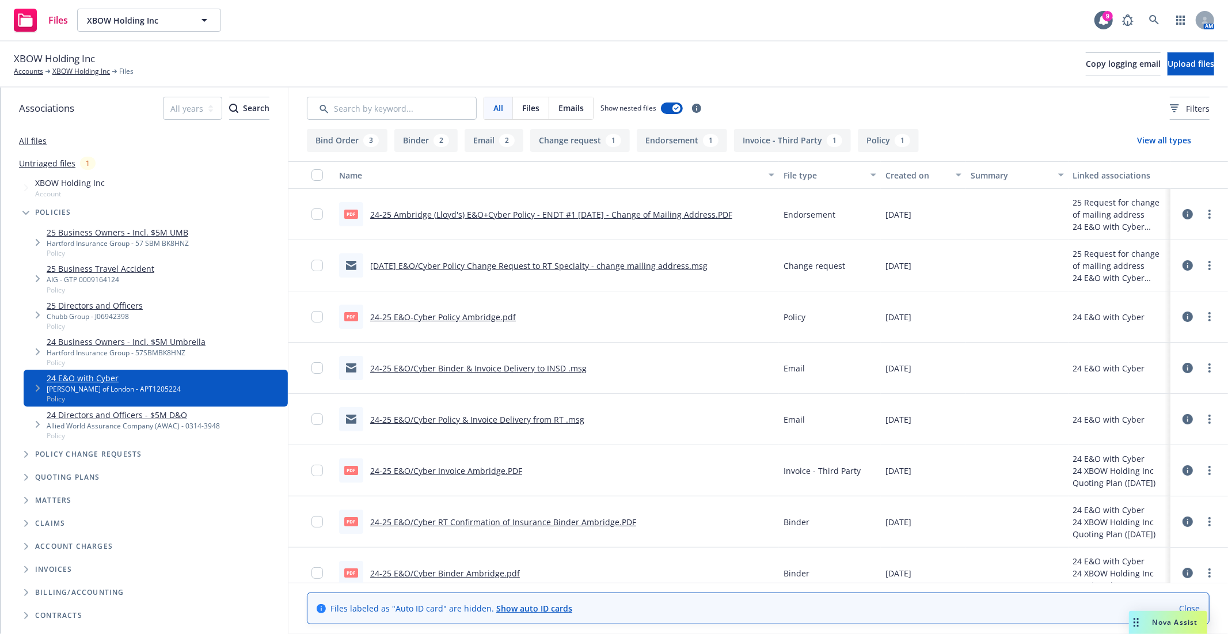
click at [442, 318] on link "24-25 E&O-Cyber Policy Ambridge.pdf" at bounding box center [443, 316] width 146 height 11
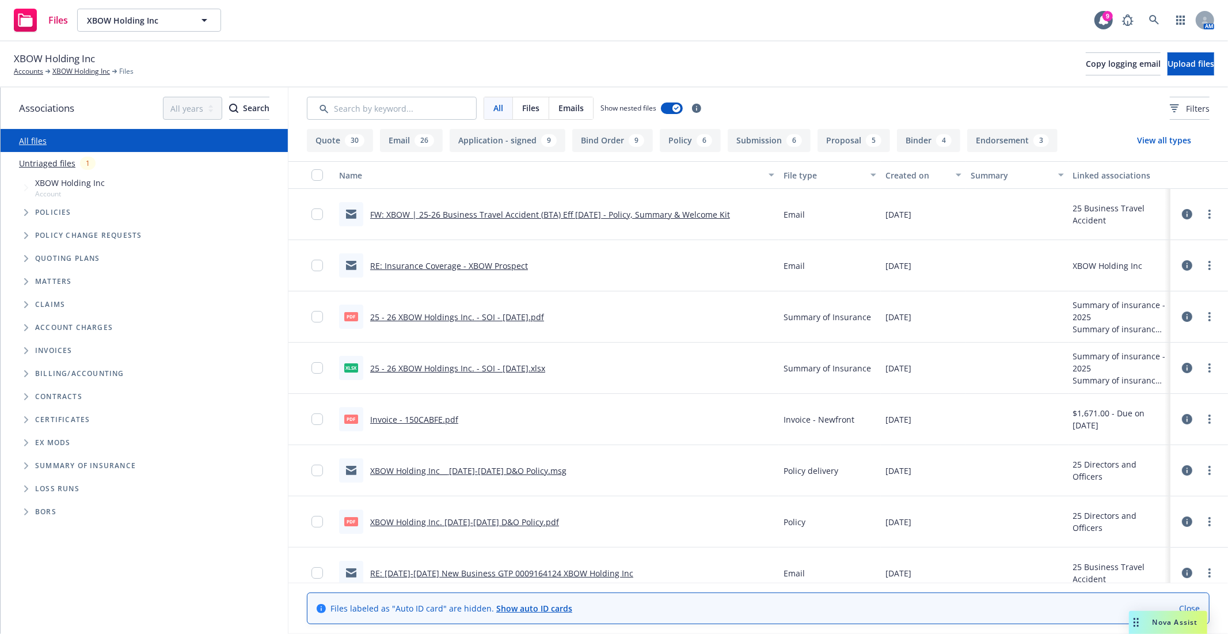
click at [61, 214] on span "Policies" at bounding box center [53, 212] width 36 height 7
click at [29, 212] on span "Tree Example" at bounding box center [26, 212] width 18 height 18
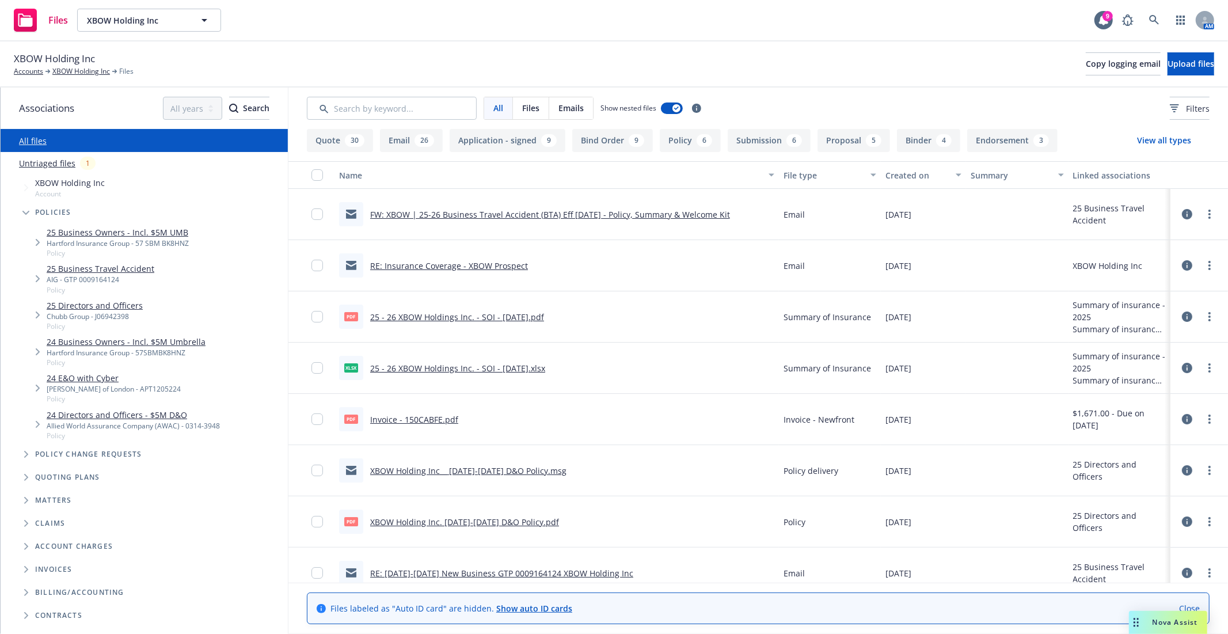
click at [112, 236] on link "25 Business Owners - Incl. $5M UMB" at bounding box center [118, 232] width 142 height 12
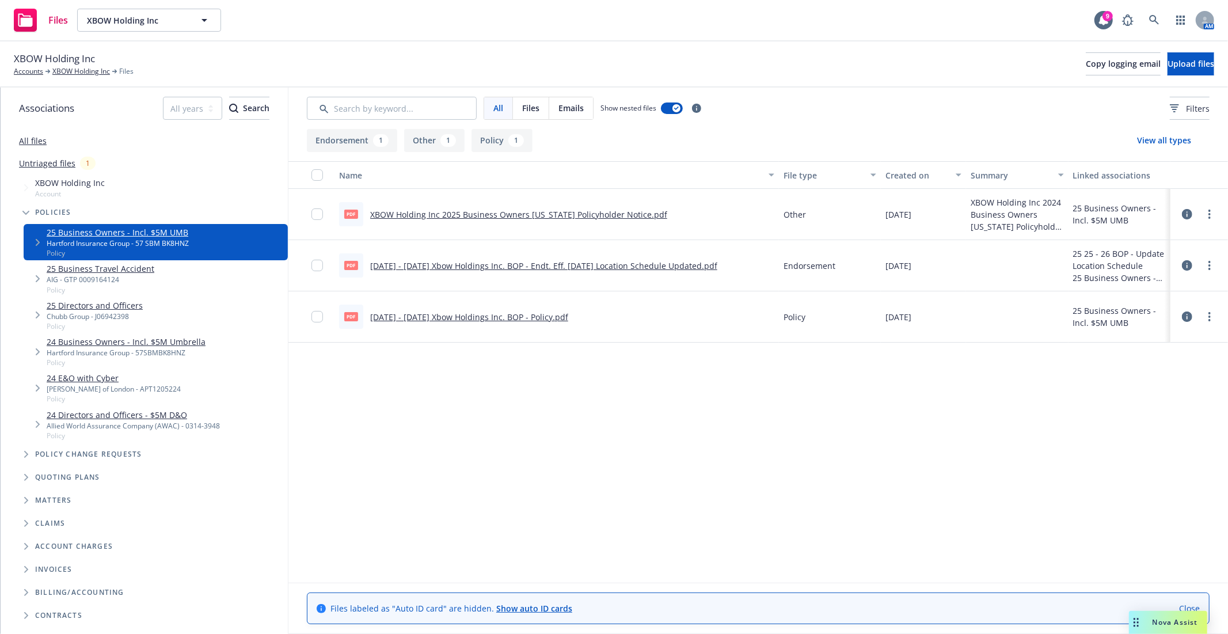
click at [507, 318] on link "[DATE] - [DATE] Xbow Holdings Inc. BOP - Policy.pdf" at bounding box center [469, 316] width 198 height 11
